Goal: Book appointment/travel/reservation

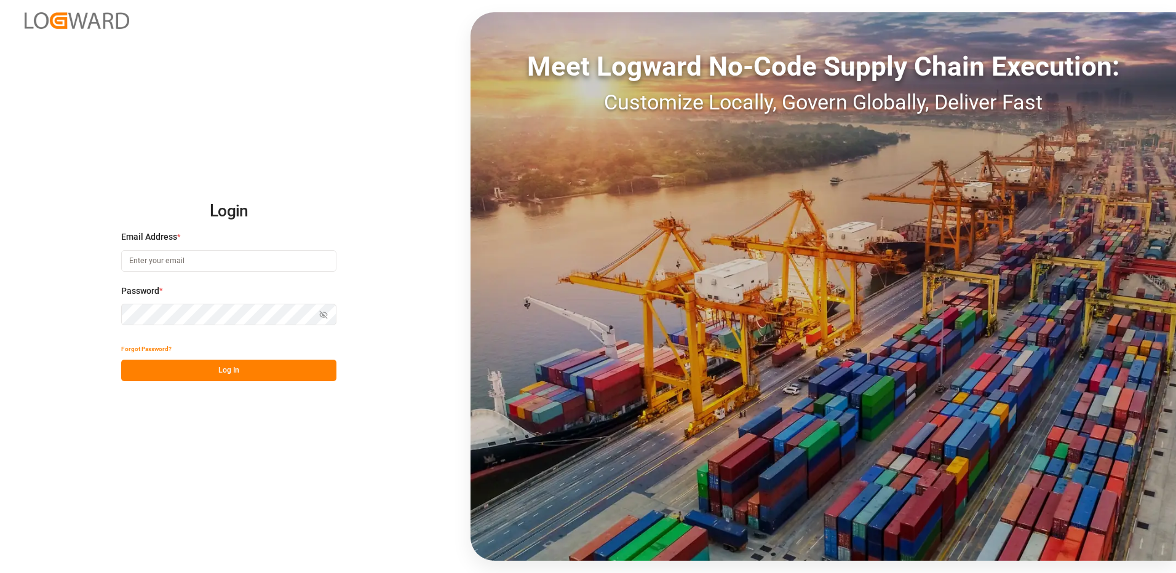
type input "[EMAIL_ADDRESS][DOMAIN_NAME]"
drag, startPoint x: 223, startPoint y: 383, endPoint x: 229, endPoint y: 370, distance: 14.3
click at [224, 382] on div "Login Email Address * [EMAIL_ADDRESS][DOMAIN_NAME] Password * Show password For…" at bounding box center [588, 286] width 1176 height 573
click at [230, 370] on button "Log In" at bounding box center [228, 371] width 215 height 22
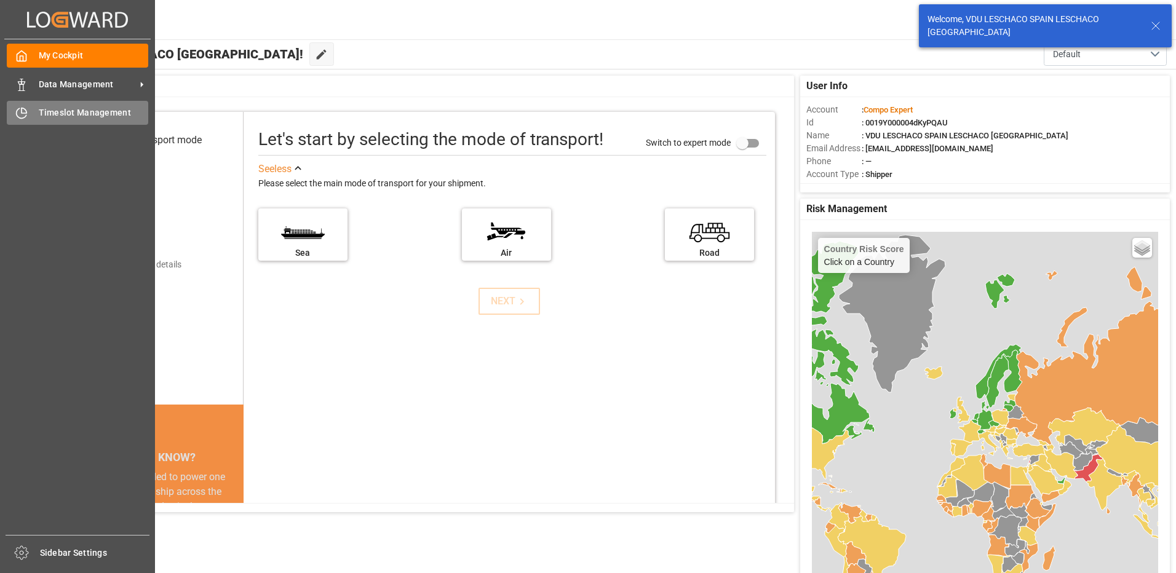
click at [22, 113] on icon at bounding box center [24, 110] width 5 height 5
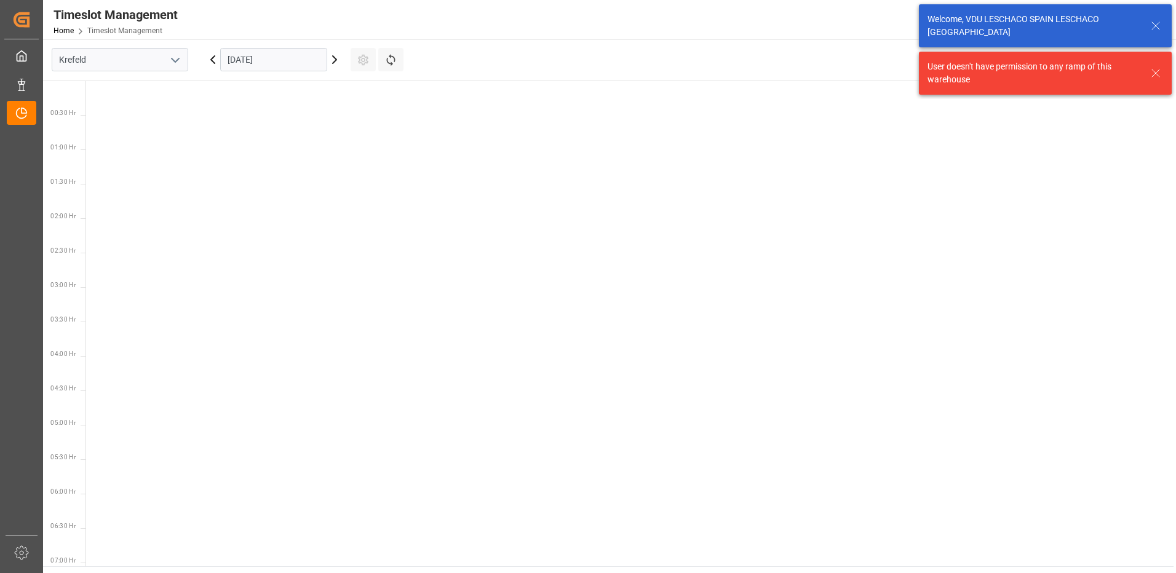
scroll to position [913, 0]
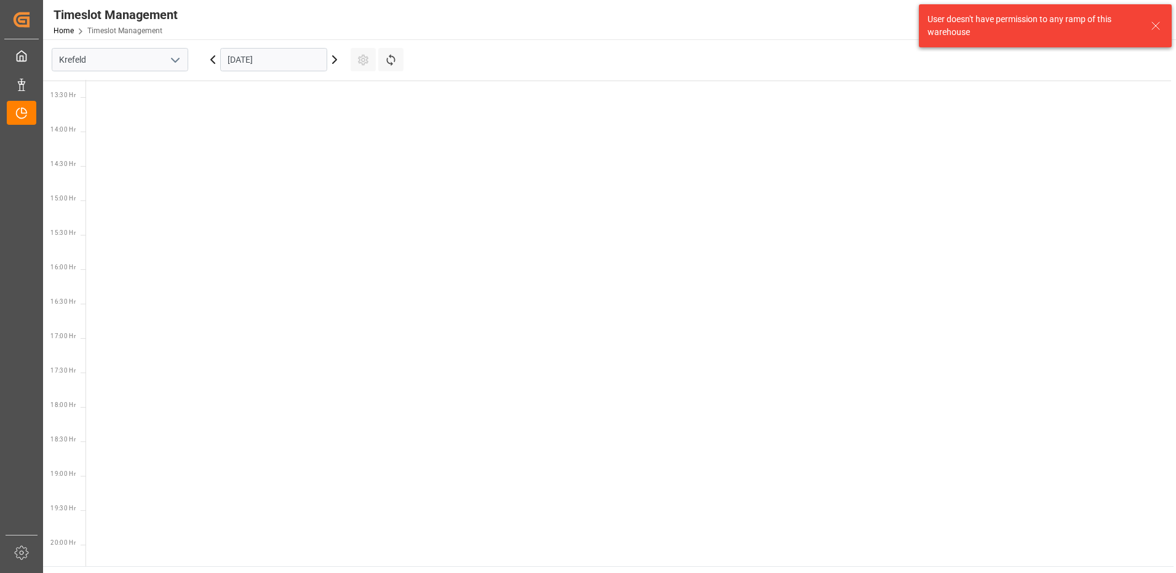
click at [165, 66] on button "open menu" at bounding box center [174, 59] width 18 height 19
click at [135, 147] on div "La Vall d [PERSON_NAME]" at bounding box center [119, 143] width 135 height 28
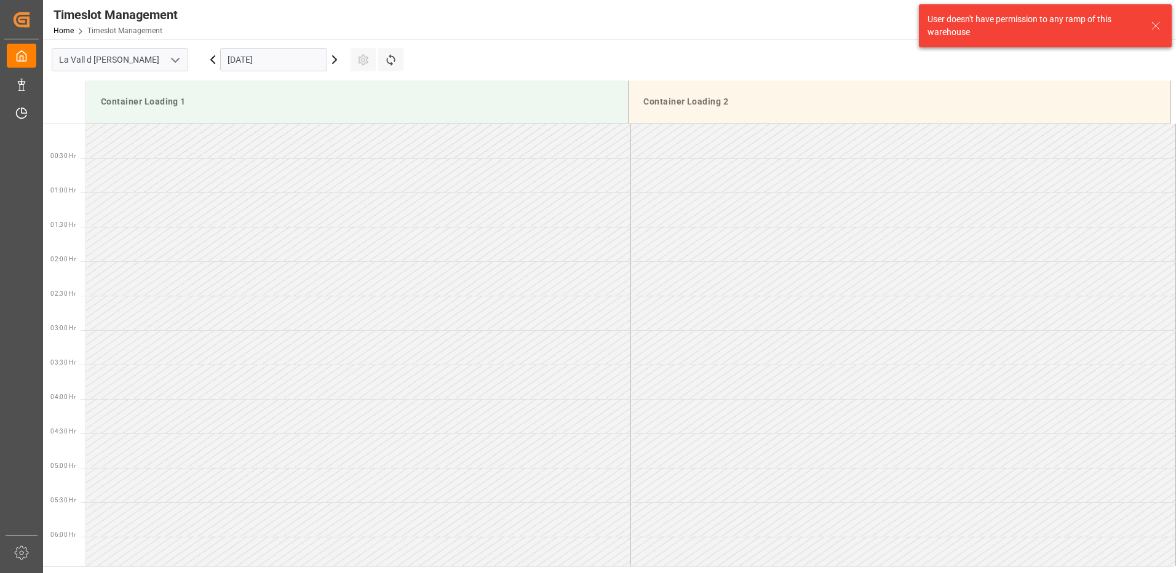
scroll to position [956, 0]
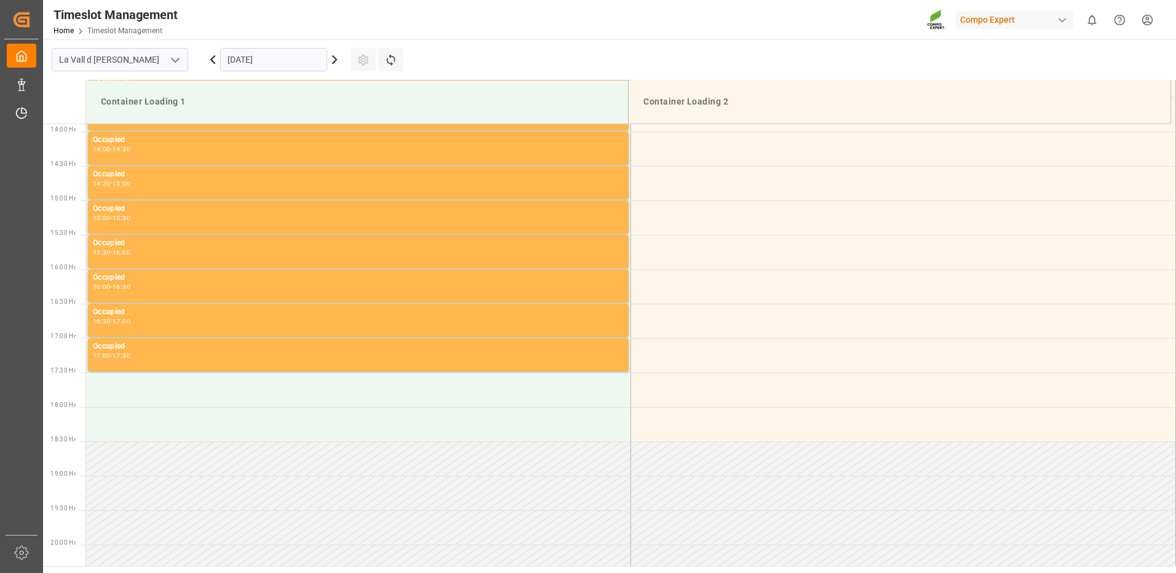
click at [296, 63] on input "[DATE]" at bounding box center [273, 59] width 107 height 23
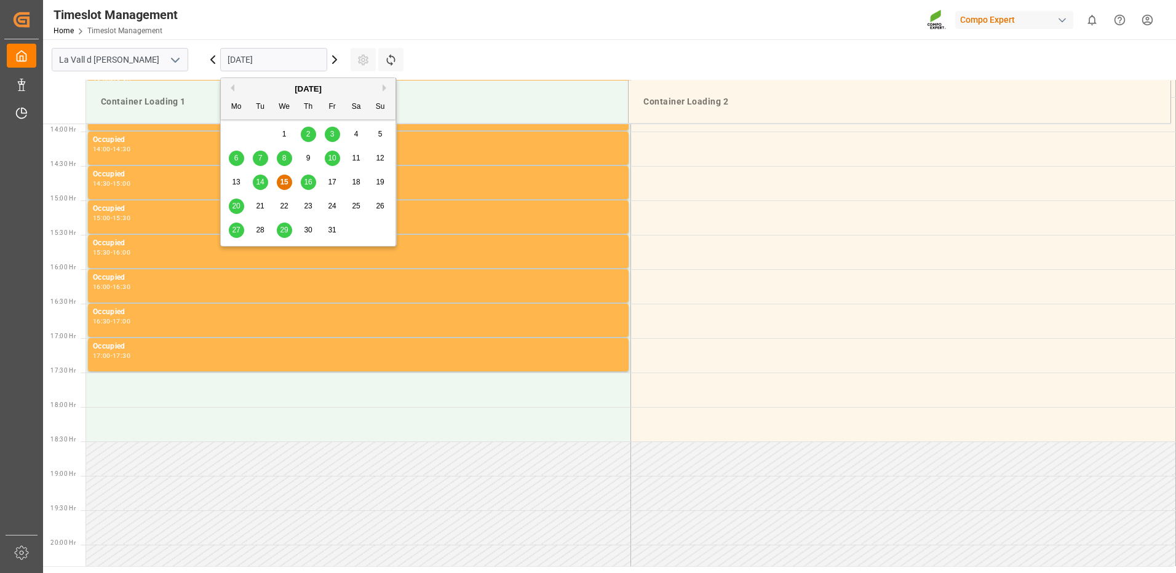
click at [307, 180] on span "16" at bounding box center [308, 182] width 8 height 9
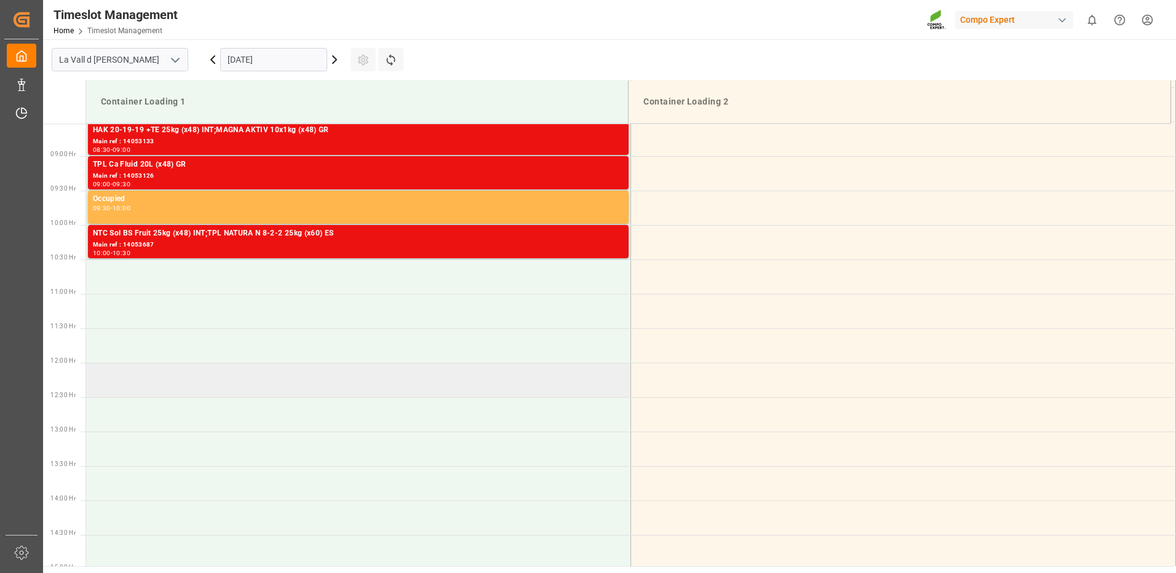
scroll to position [526, 0]
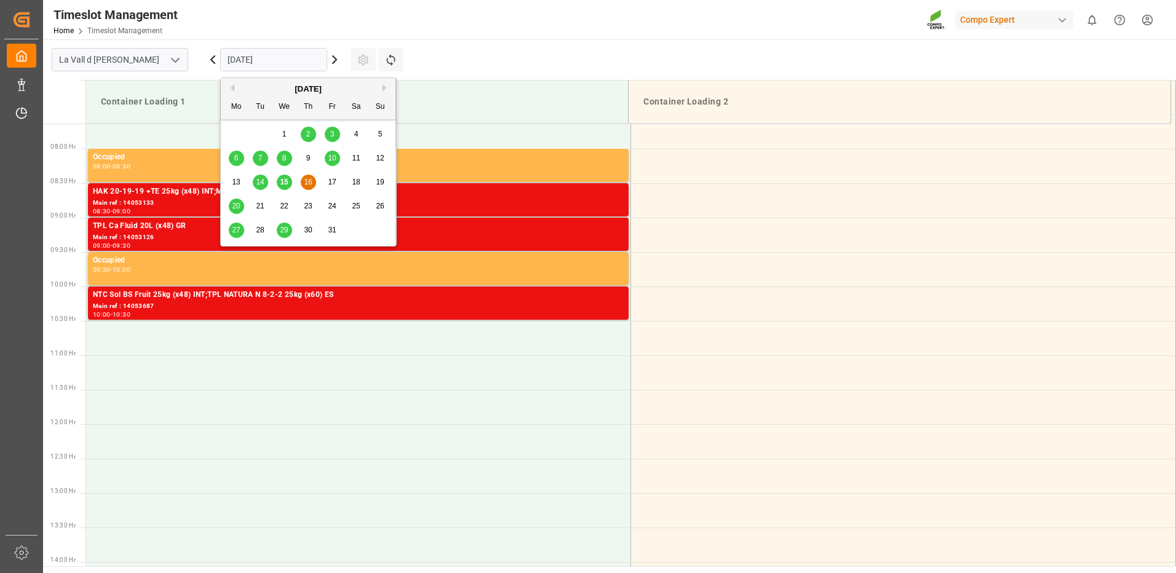
click at [270, 59] on input "[DATE]" at bounding box center [273, 59] width 107 height 23
click at [281, 173] on div "13 14 15 16 17 18 19" at bounding box center [308, 182] width 168 height 24
click at [283, 182] on span "15" at bounding box center [284, 182] width 8 height 9
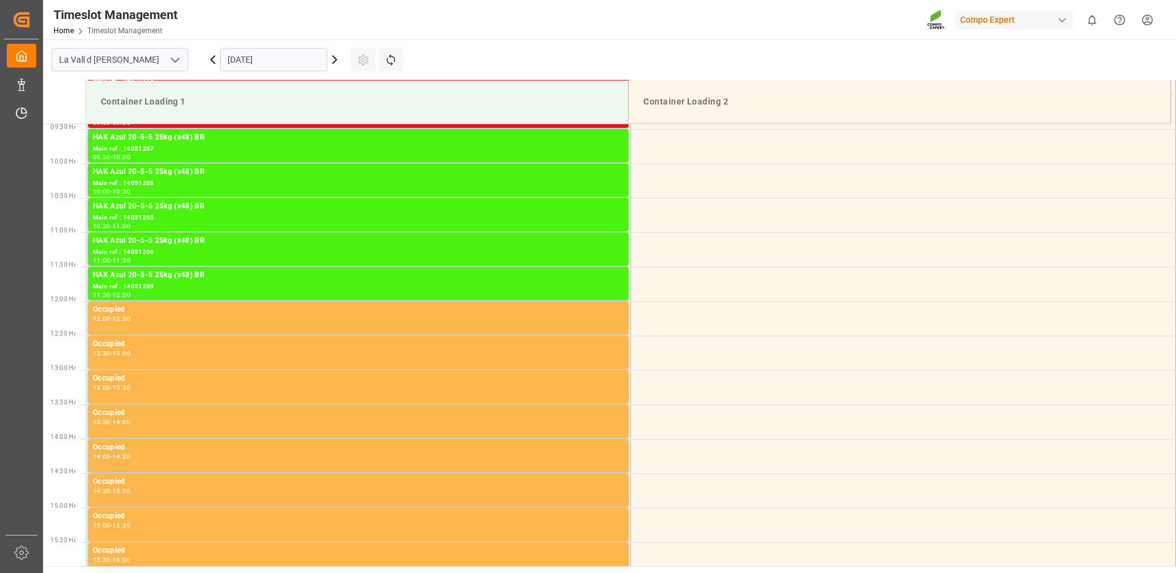
scroll to position [464, 0]
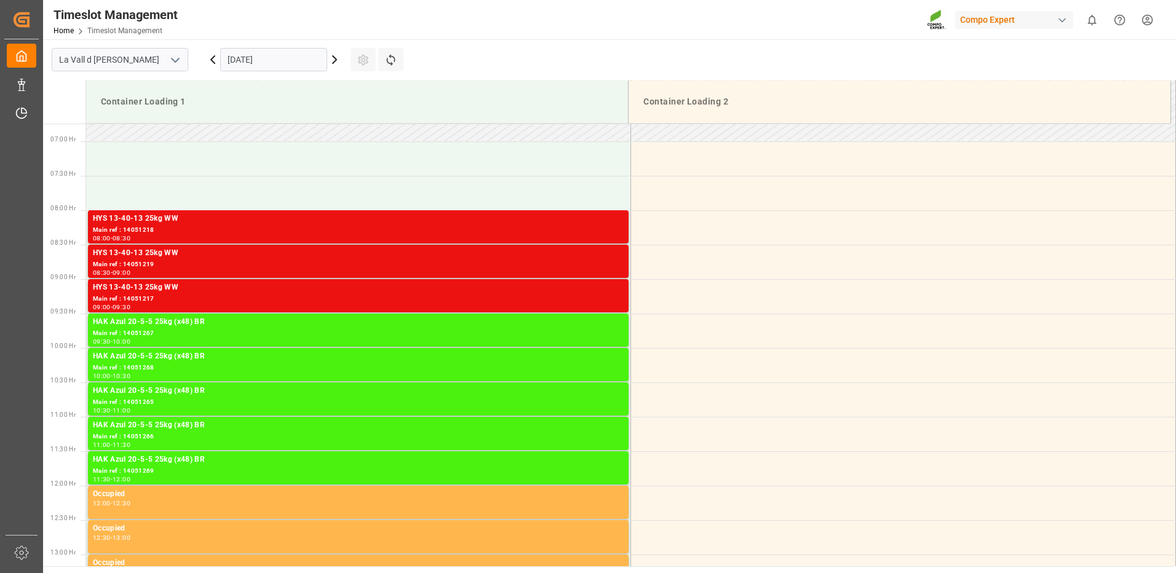
click at [304, 62] on input "[DATE]" at bounding box center [273, 59] width 107 height 23
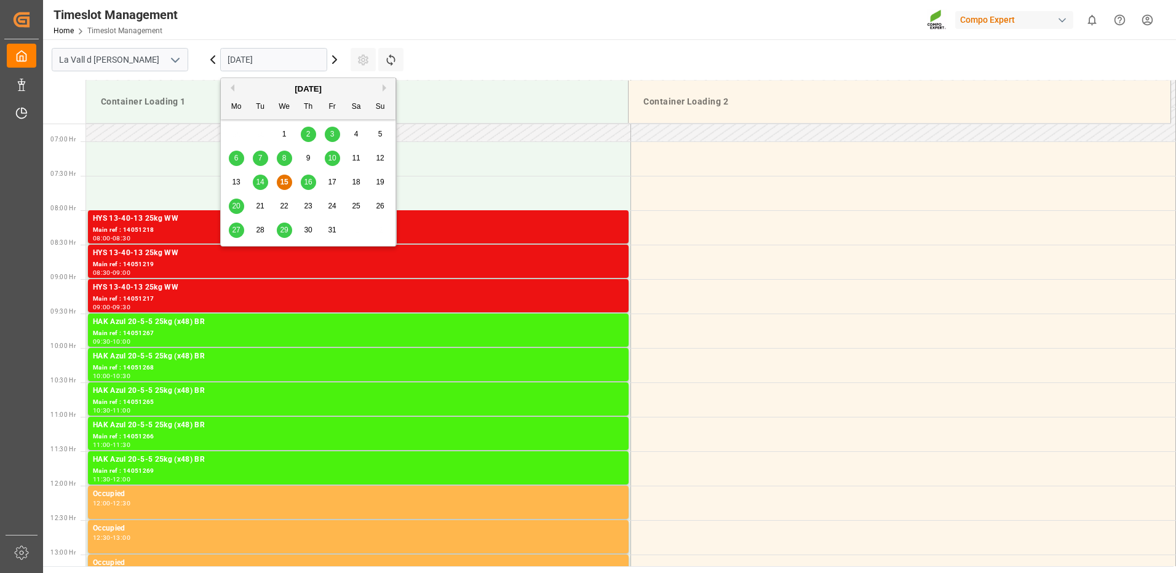
click at [310, 183] on span "16" at bounding box center [308, 182] width 8 height 9
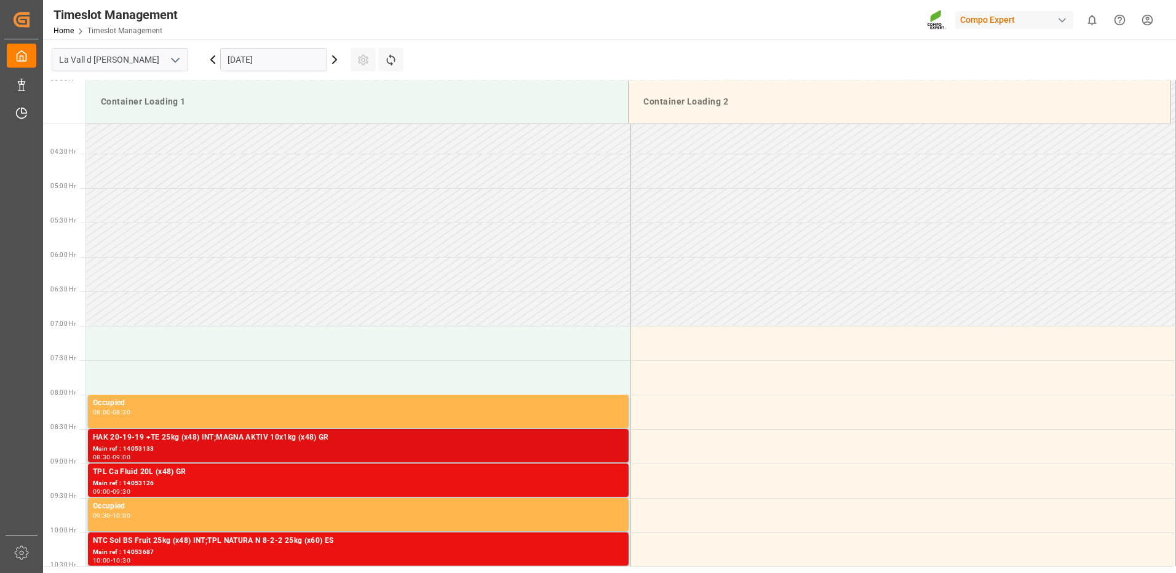
scroll to position [403, 0]
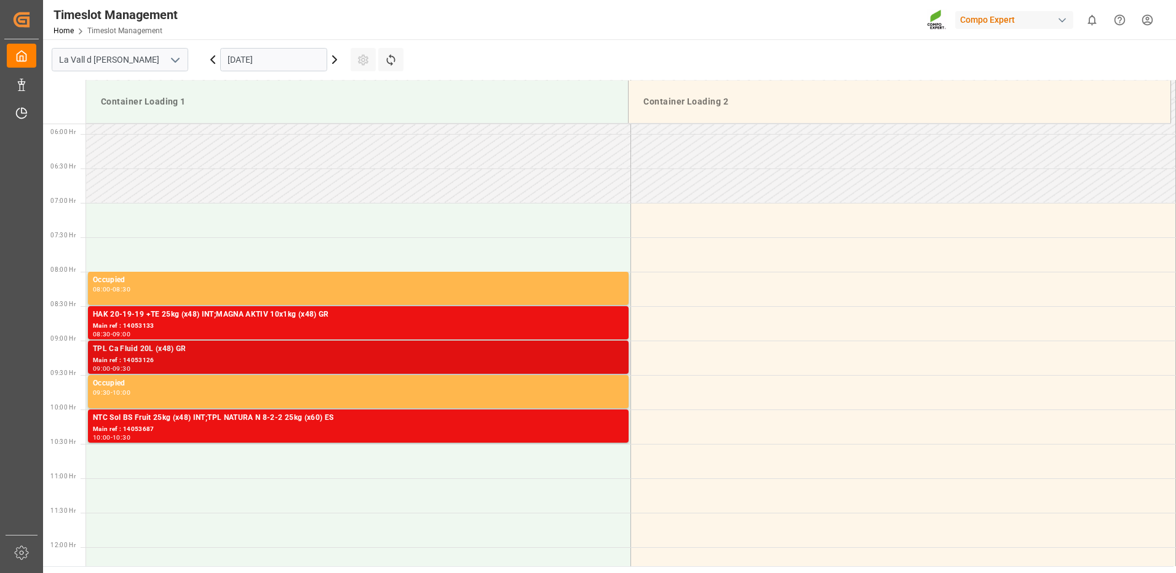
click at [231, 342] on div "TPL Ca Fluid 20L (x48) GR Main ref : 14053126 09:00 - 09:30" at bounding box center [358, 357] width 540 height 33
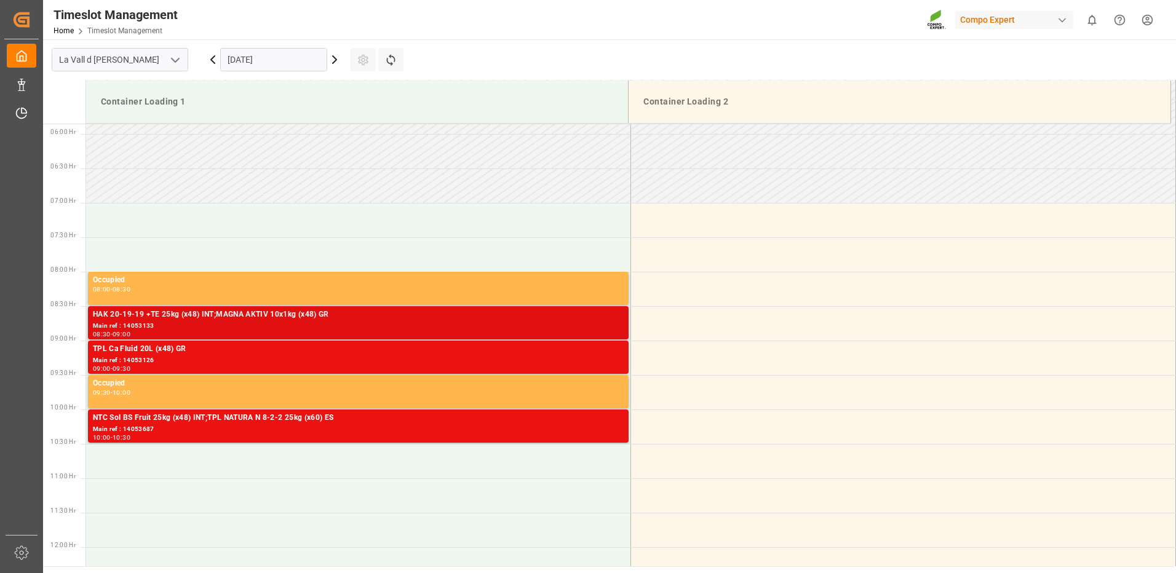
click at [550, 319] on div "HAK 20-19-19 +TE 25kg (x48) INT;MAGNA AKTIV 10x1kg (x48) GR" at bounding box center [358, 315] width 531 height 12
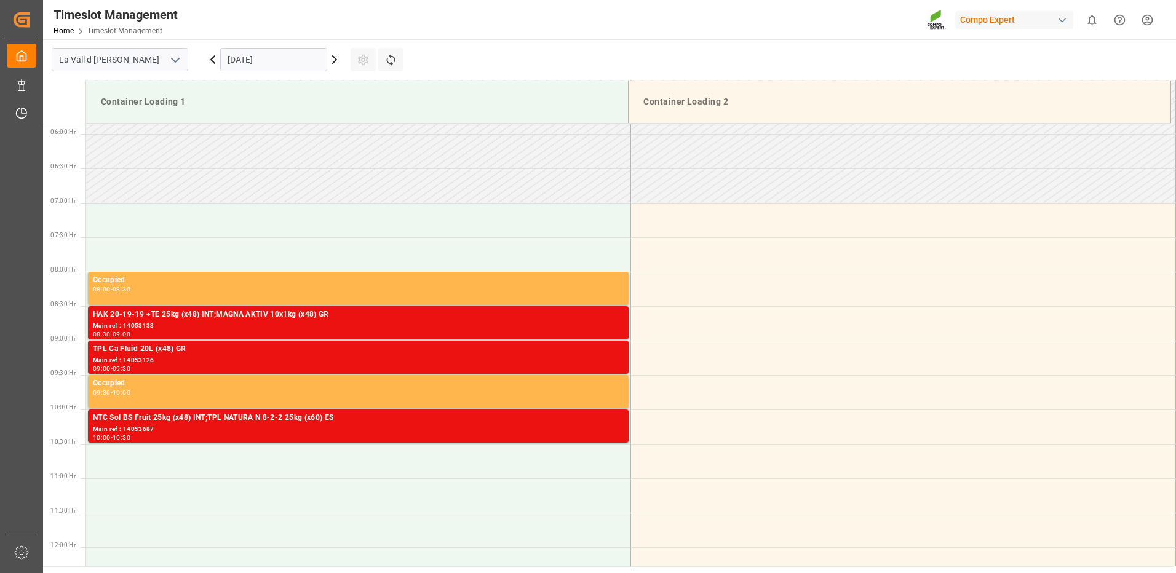
click at [554, 432] on div "Main ref : 14053687" at bounding box center [358, 429] width 531 height 10
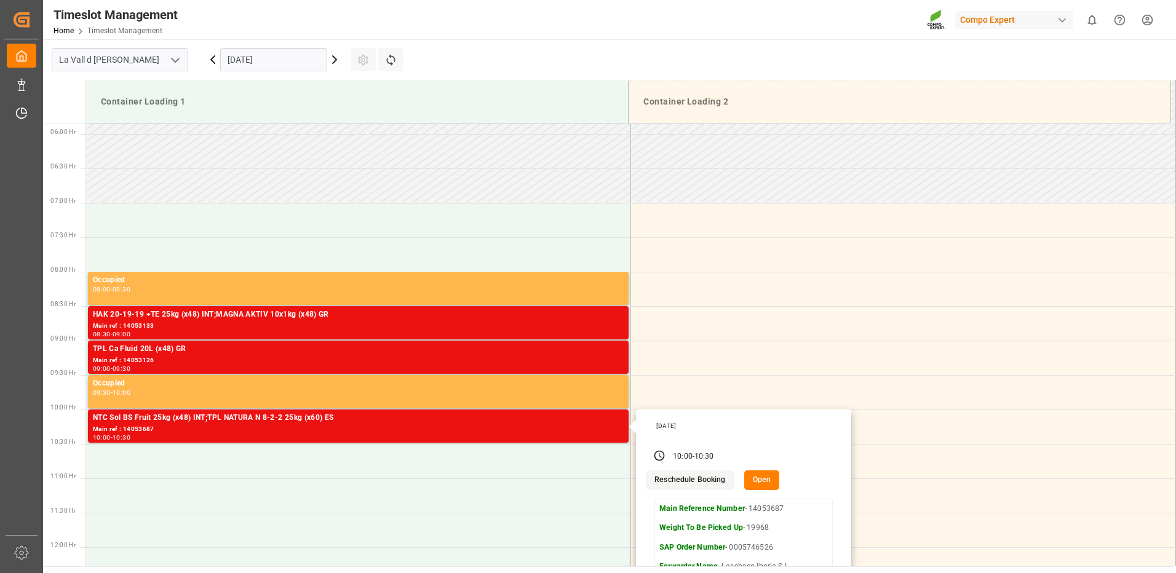
click at [277, 59] on input "[DATE]" at bounding box center [273, 59] width 107 height 23
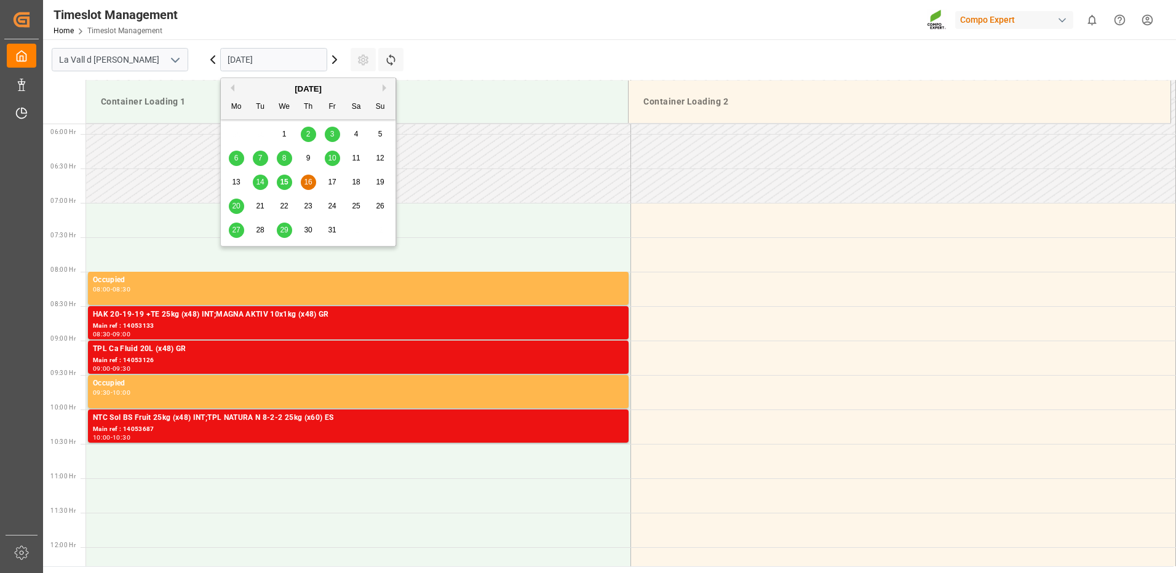
click at [282, 189] on div "15" at bounding box center [284, 182] width 15 height 15
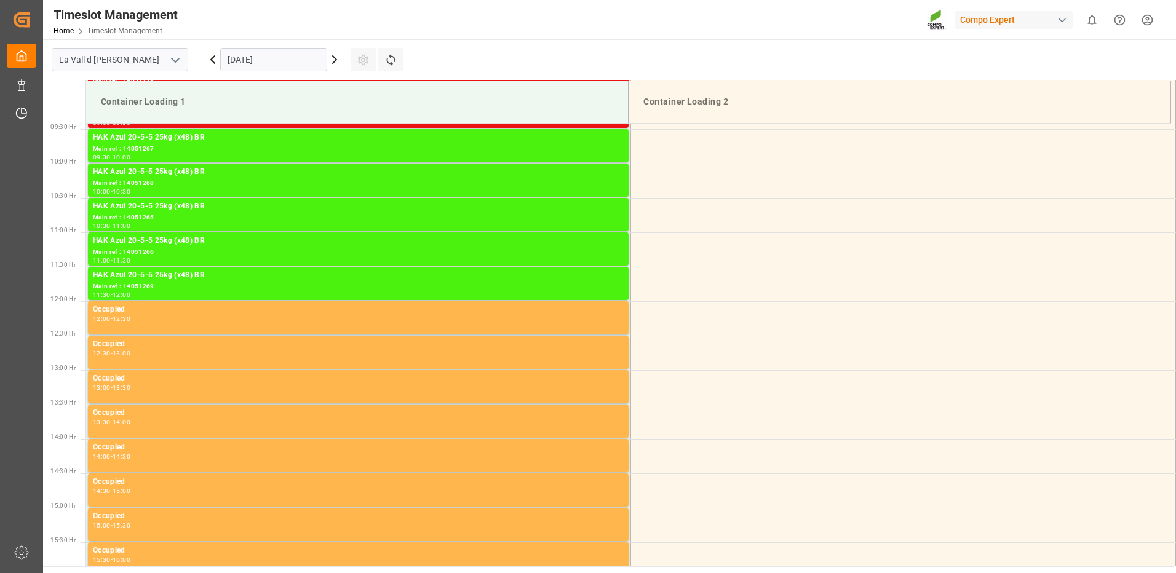
scroll to position [526, 0]
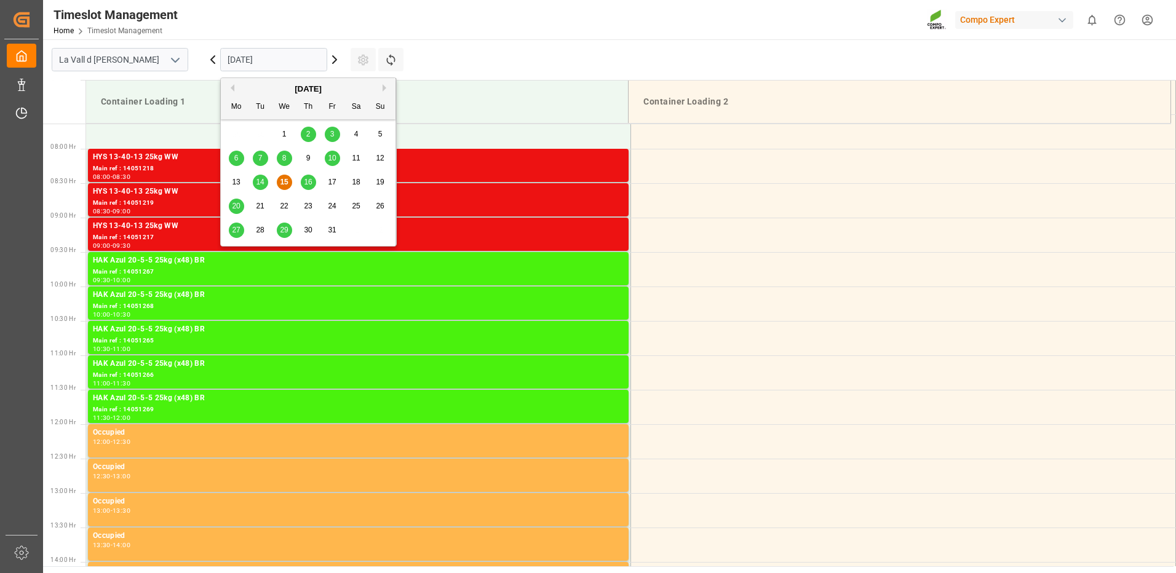
click at [296, 59] on input "[DATE]" at bounding box center [273, 59] width 107 height 23
click at [306, 178] on span "16" at bounding box center [308, 182] width 8 height 9
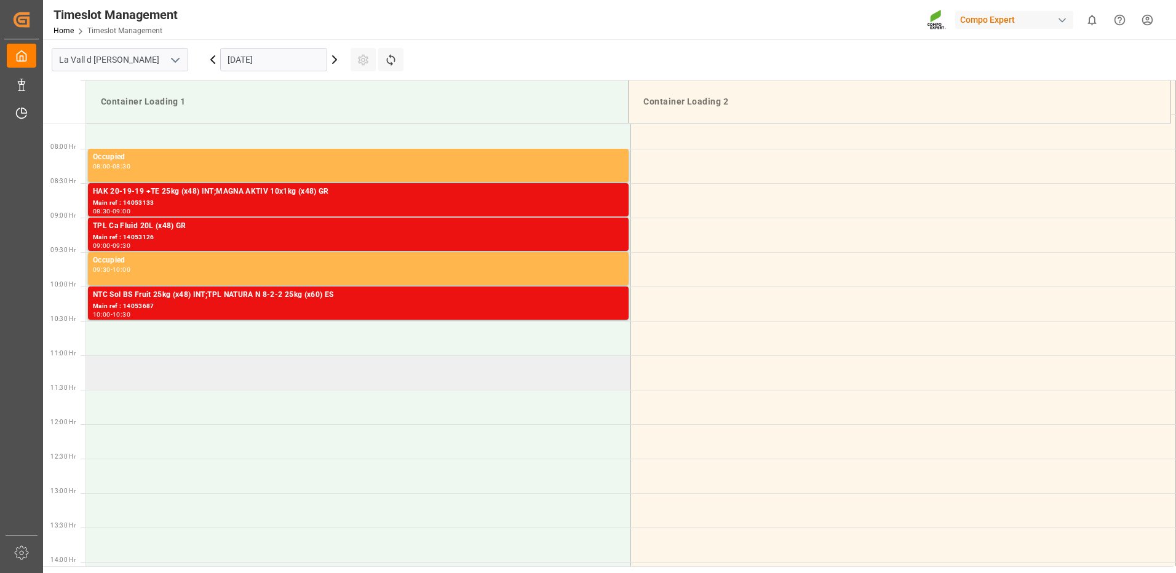
scroll to position [464, 0]
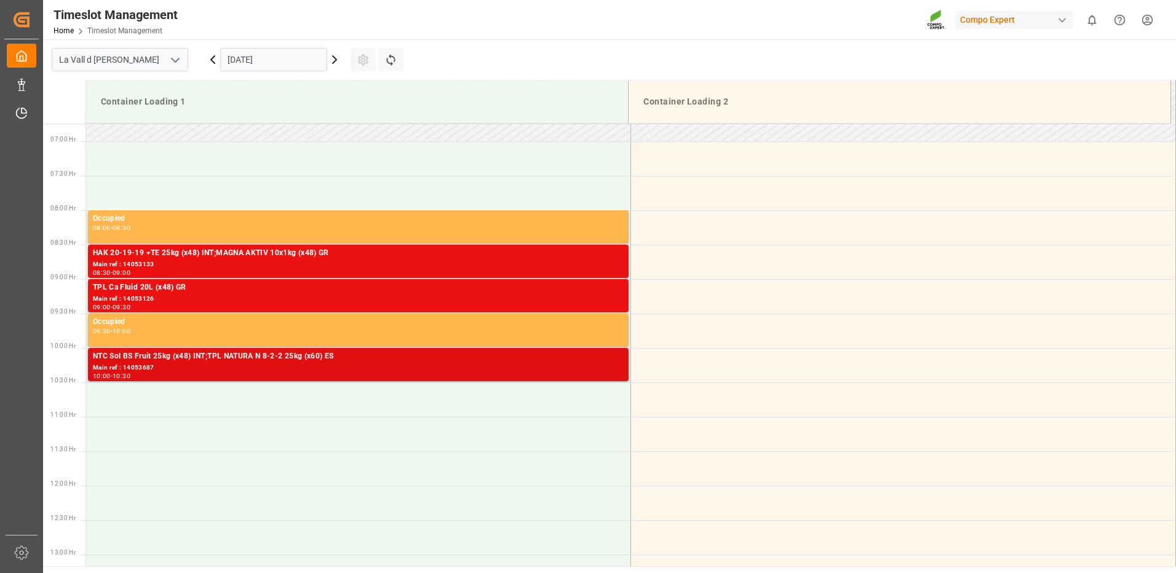
click at [553, 370] on div "Main ref : 14053687" at bounding box center [358, 368] width 531 height 10
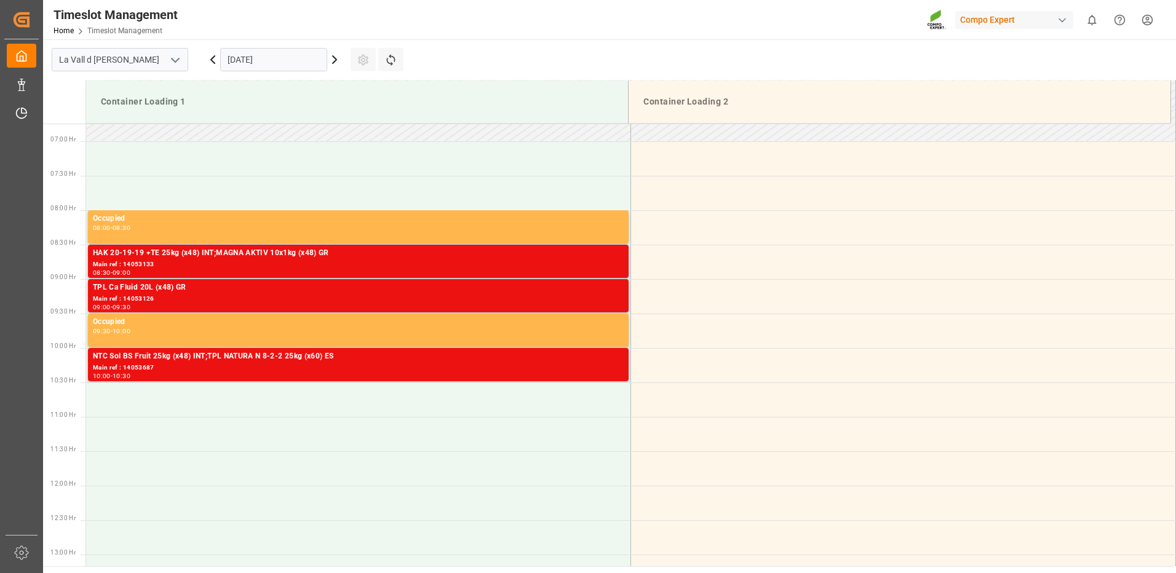
click at [574, 290] on div "TPL Ca Fluid 20L (x48) GR" at bounding box center [358, 288] width 531 height 12
drag, startPoint x: 457, startPoint y: 428, endPoint x: 425, endPoint y: 400, distance: 42.3
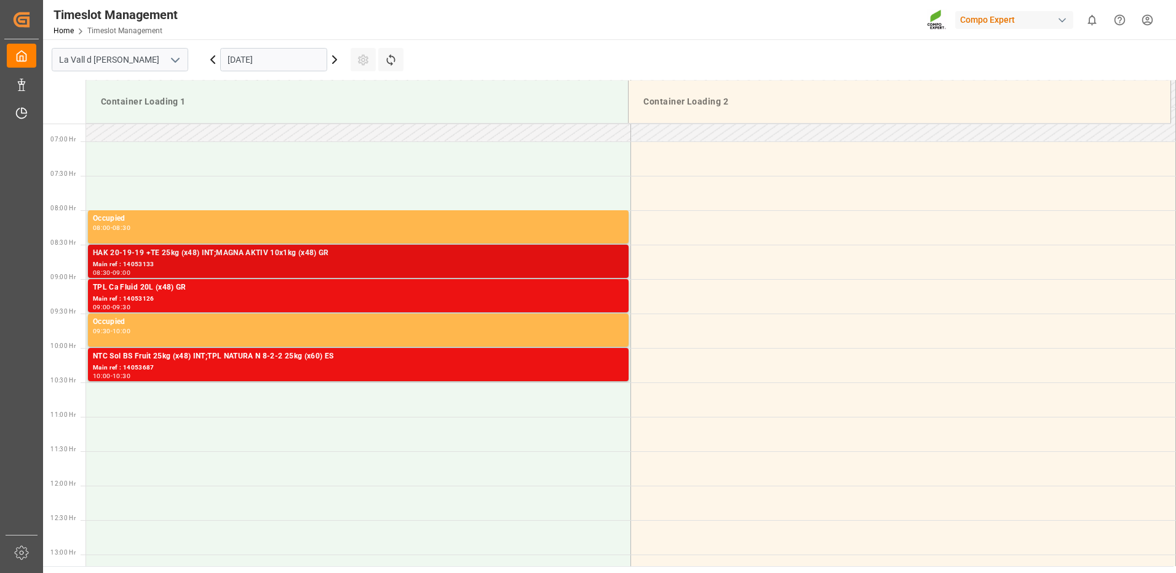
click at [352, 261] on div "Main ref : 14053133" at bounding box center [358, 264] width 531 height 10
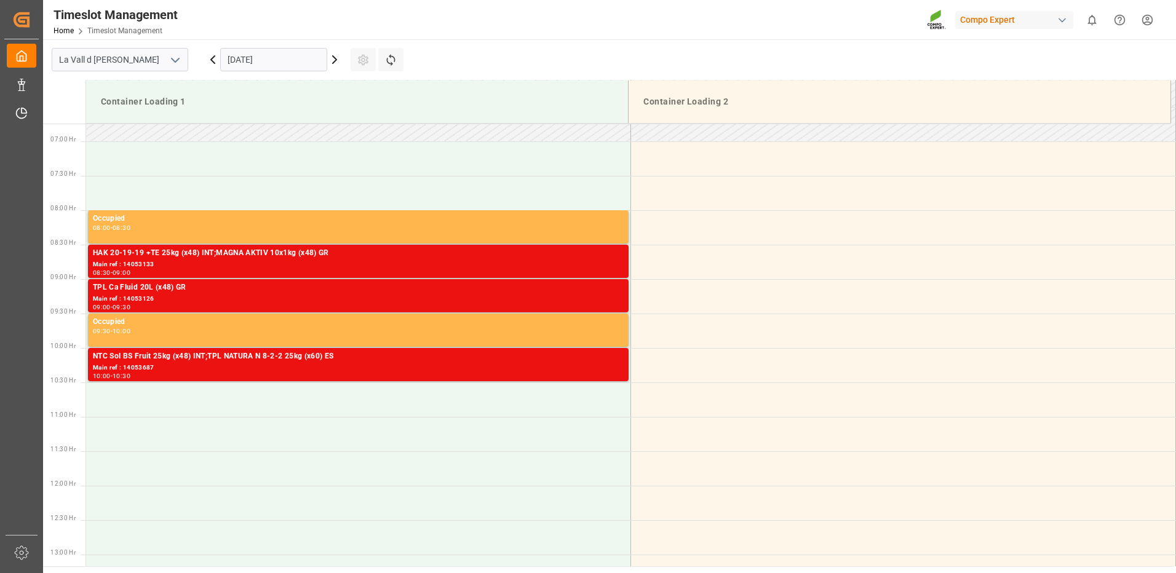
click at [478, 304] on div "09:00 - 09:30" at bounding box center [358, 307] width 531 height 7
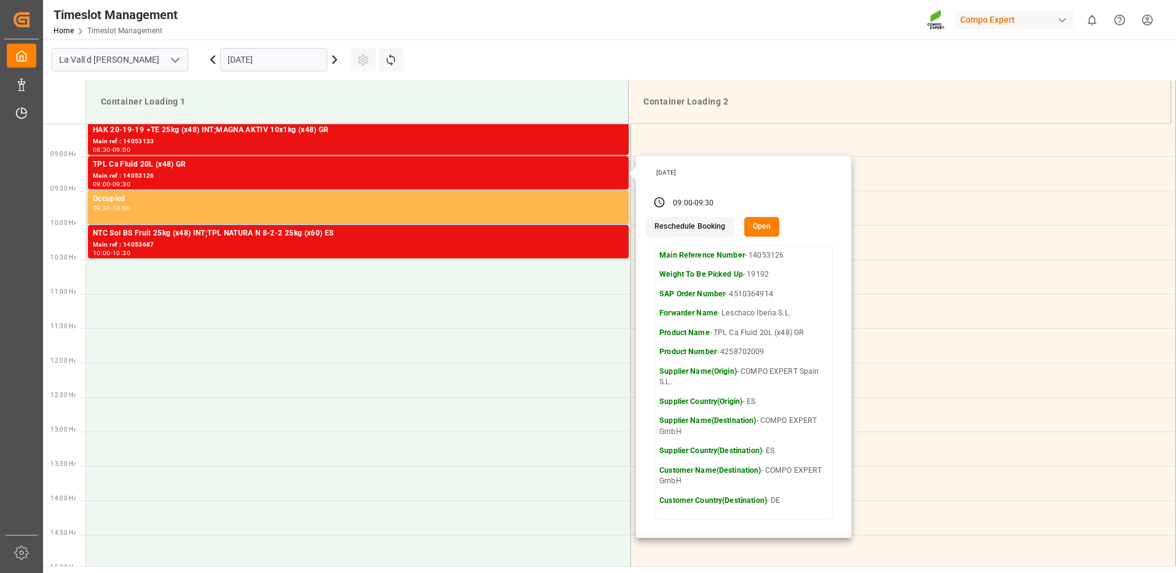
scroll to position [341, 0]
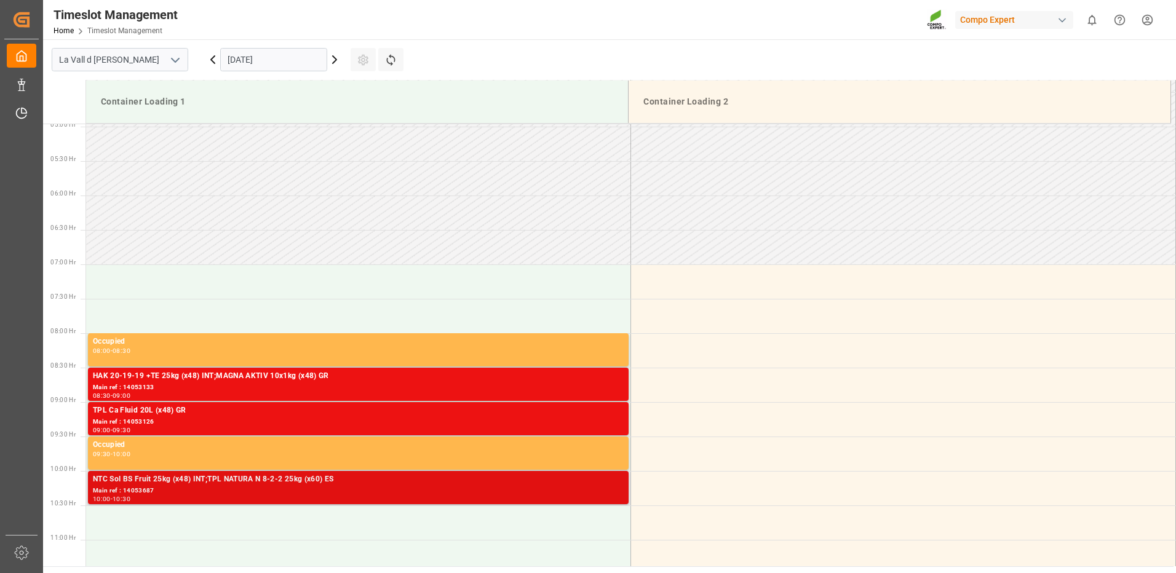
click at [593, 478] on div "NTC Sol BS Fruit 25kg (x48) INT;TPL NATURA N 8-2-2 25kg (x60) ES" at bounding box center [358, 479] width 531 height 12
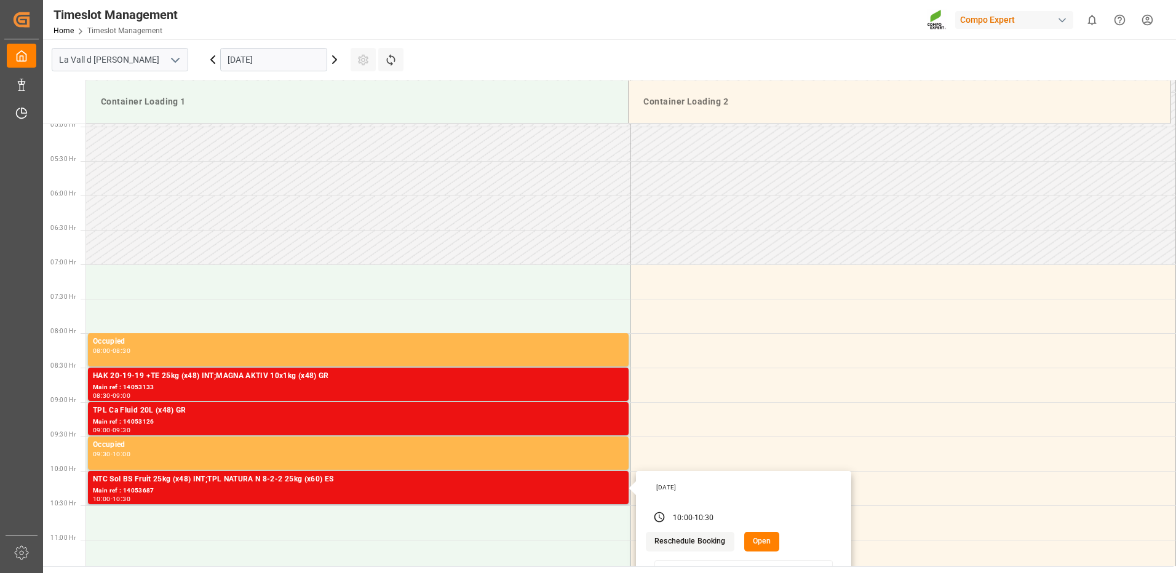
scroll to position [464, 0]
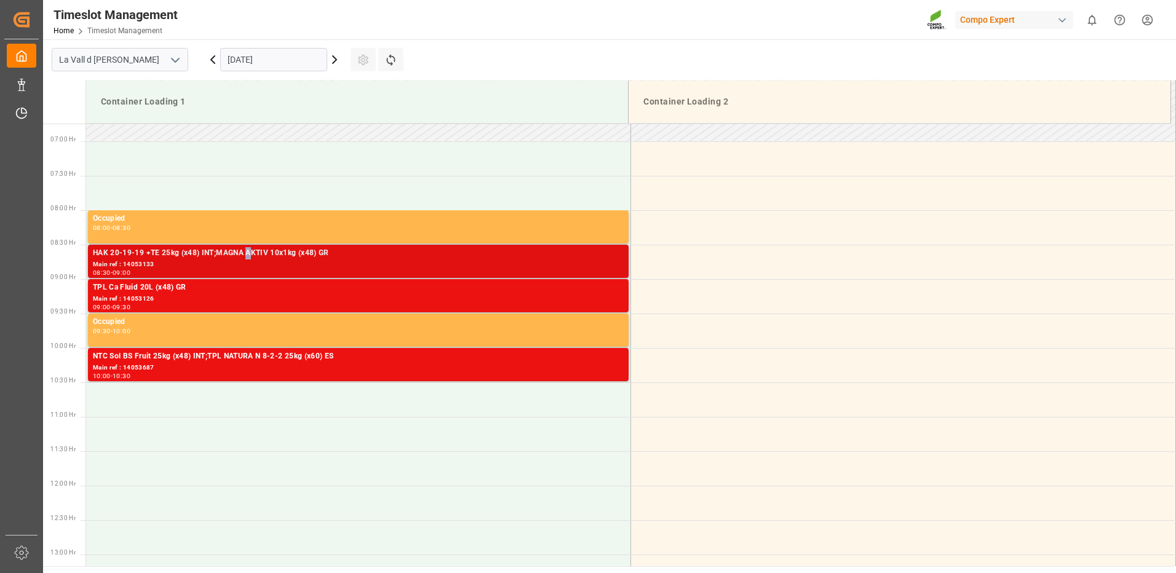
click at [249, 255] on div "HAK 20-19-19 +TE 25kg (x48) INT;MAGNA AKTIV 10x1kg (x48) GR" at bounding box center [358, 253] width 531 height 12
